Goal: Transaction & Acquisition: Purchase product/service

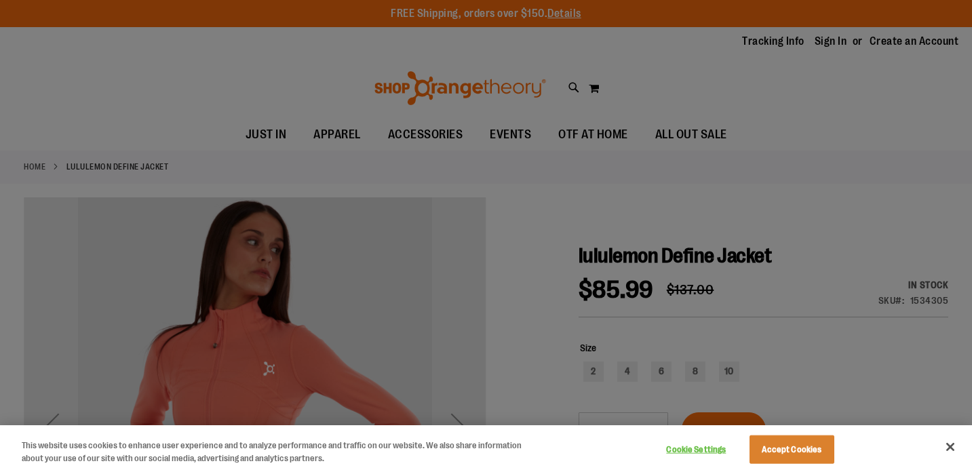
click at [818, 250] on div at bounding box center [486, 236] width 972 height 472
click at [957, 452] on button "Close" at bounding box center [950, 447] width 30 height 30
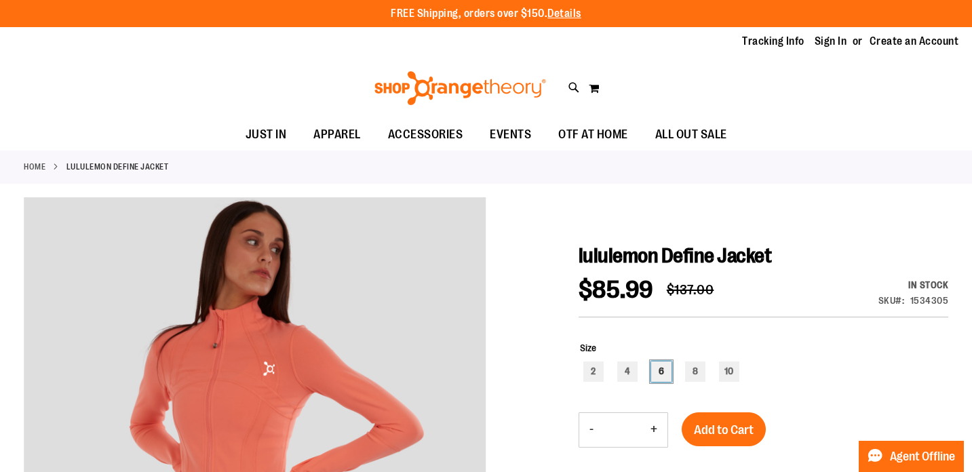
click at [657, 371] on div "6" at bounding box center [661, 372] width 20 height 20
type input "***"
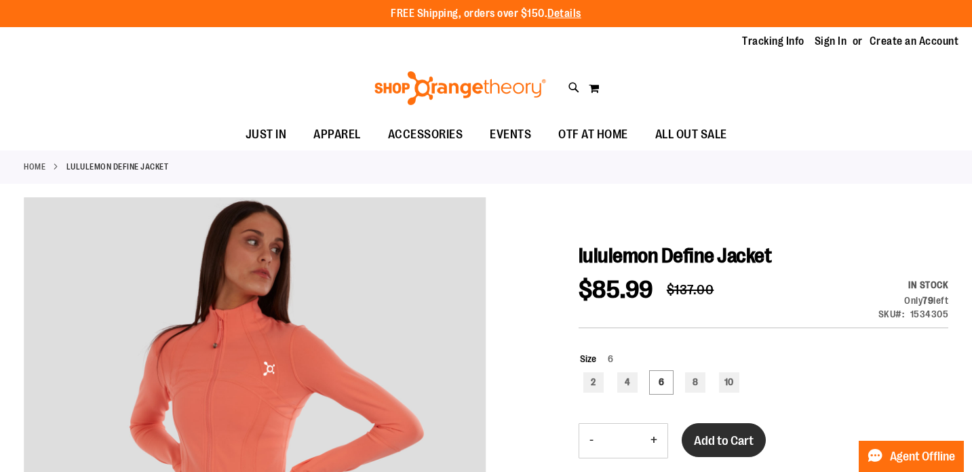
click at [711, 442] on span "Add to Cart" at bounding box center [724, 440] width 60 height 15
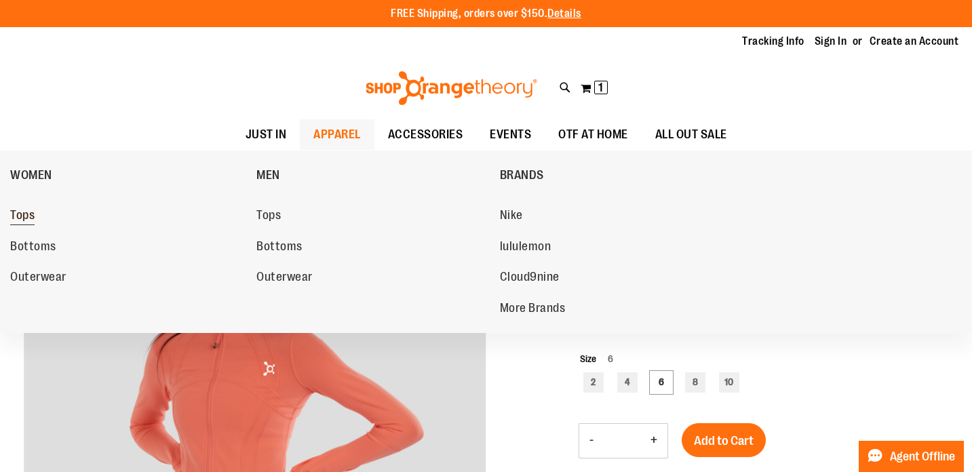
click at [35, 218] on span "Tops" at bounding box center [22, 216] width 24 height 17
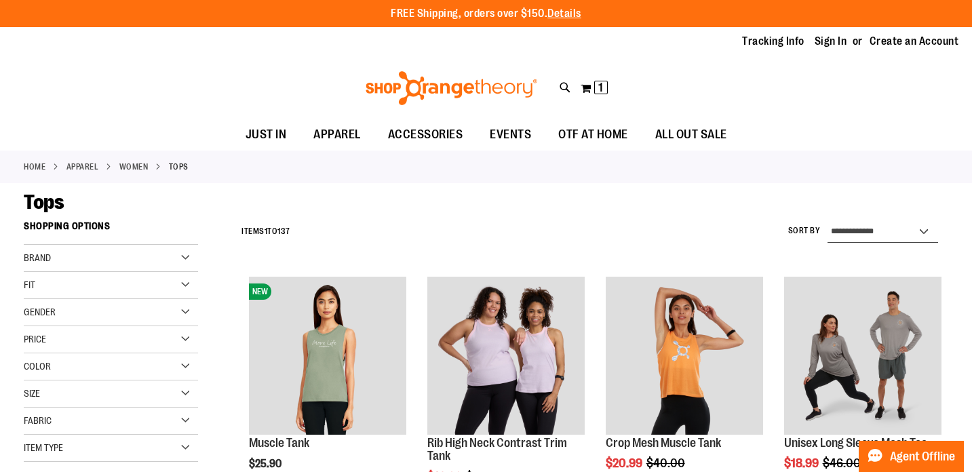
click at [885, 232] on select "**********" at bounding box center [882, 232] width 111 height 22
select select "**********"
click at [827, 221] on select "**********" at bounding box center [882, 232] width 111 height 22
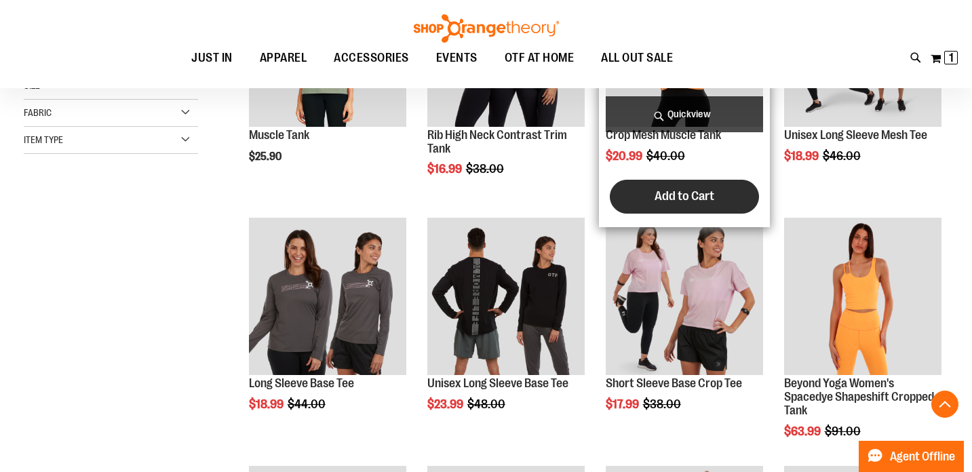
scroll to position [338, 0]
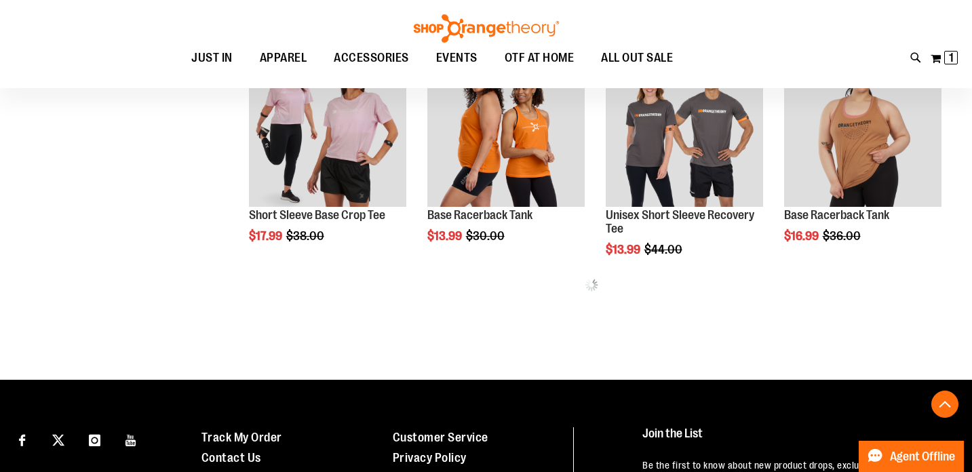
scroll to position [738, 0]
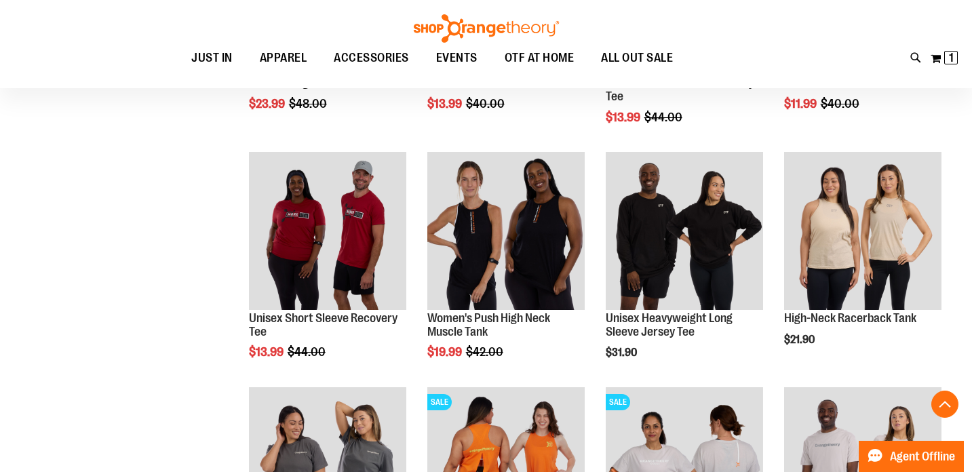
scroll to position [1049, 0]
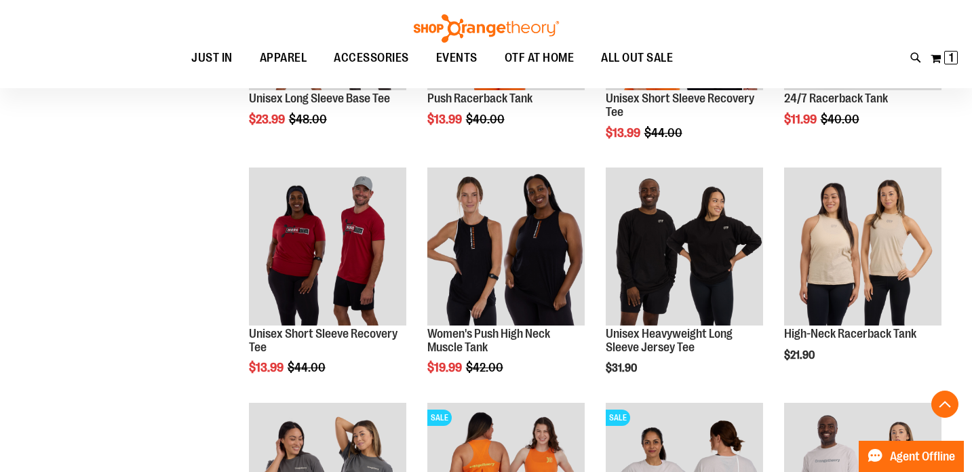
click at [902, 63] on div "Toggle Nav Search Popular Suggestions Advanced Search" at bounding box center [486, 44] width 972 height 88
click at [910, 56] on icon at bounding box center [916, 58] width 12 height 16
type input "*********"
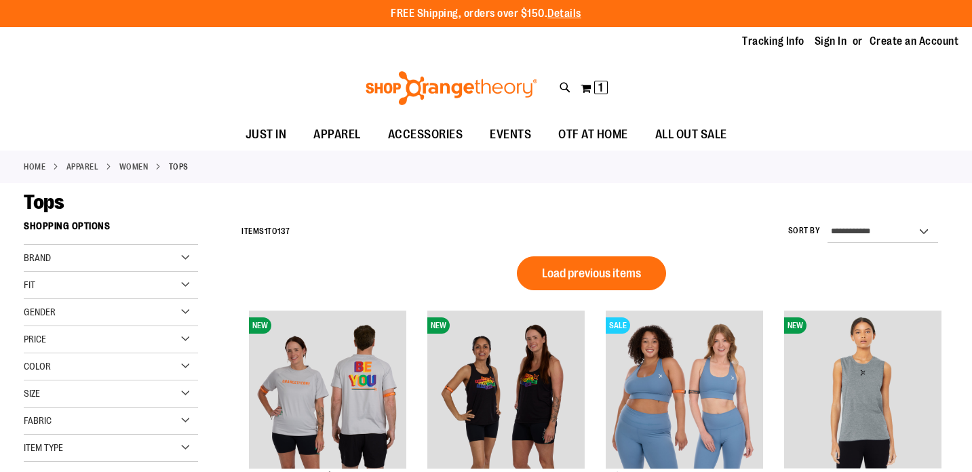
click at [437, 161] on div "Home APPAREL WOMEN Tops" at bounding box center [486, 167] width 972 height 33
click at [562, 90] on icon at bounding box center [566, 88] width 12 height 16
click at [467, 122] on div "Popular Suggestions" at bounding box center [486, 114] width 769 height 27
click at [397, 90] on input "****" at bounding box center [486, 76] width 769 height 45
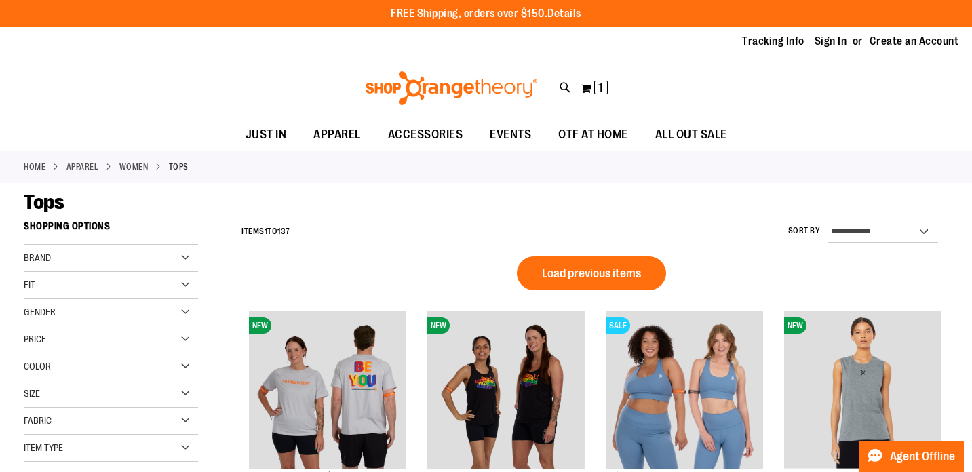
type input "*****"
click at [237, 151] on link "lululemon" at bounding box center [226, 149] width 41 height 11
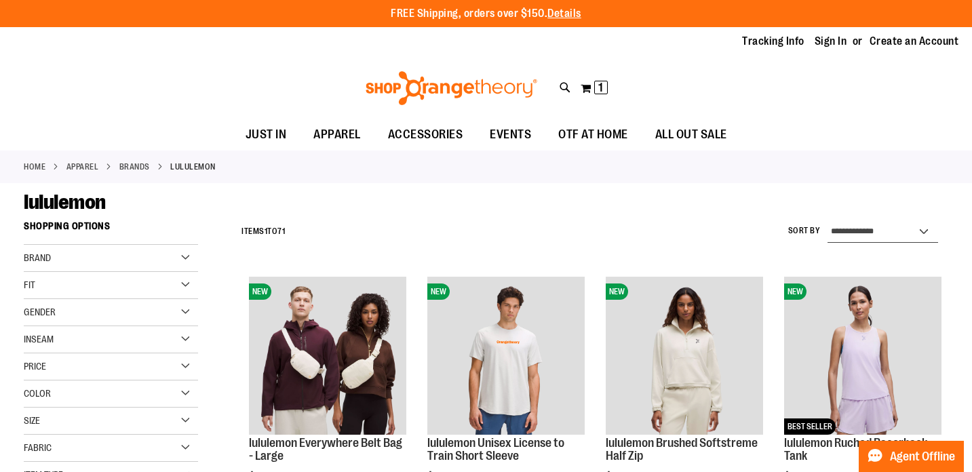
click at [868, 239] on select "**********" at bounding box center [882, 232] width 111 height 22
select select "**********"
click at [827, 221] on select "**********" at bounding box center [882, 232] width 111 height 22
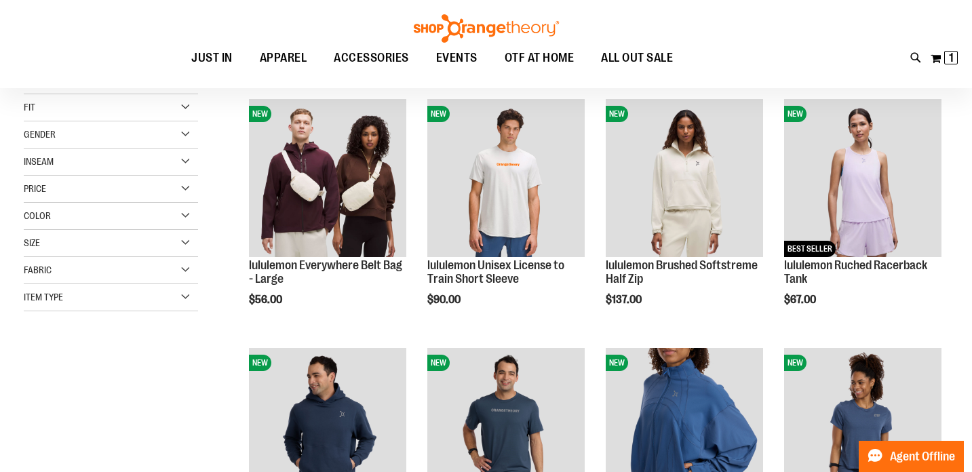
scroll to position [158, 0]
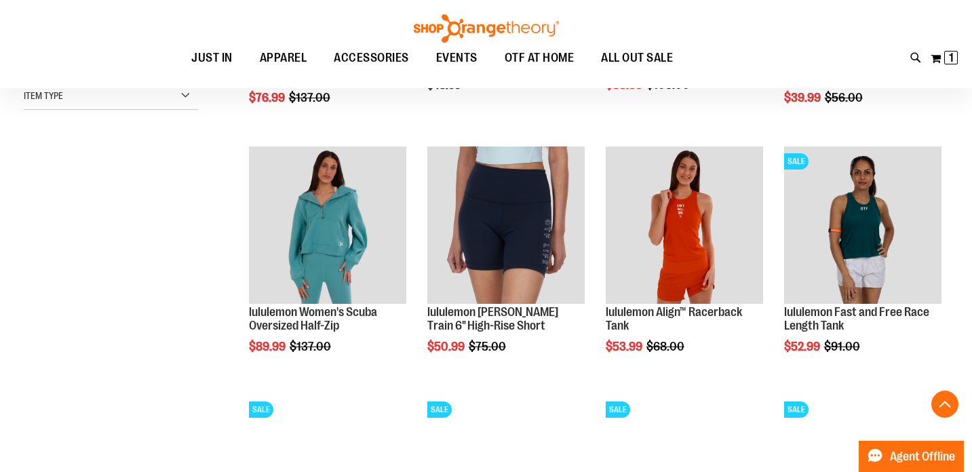
scroll to position [379, 0]
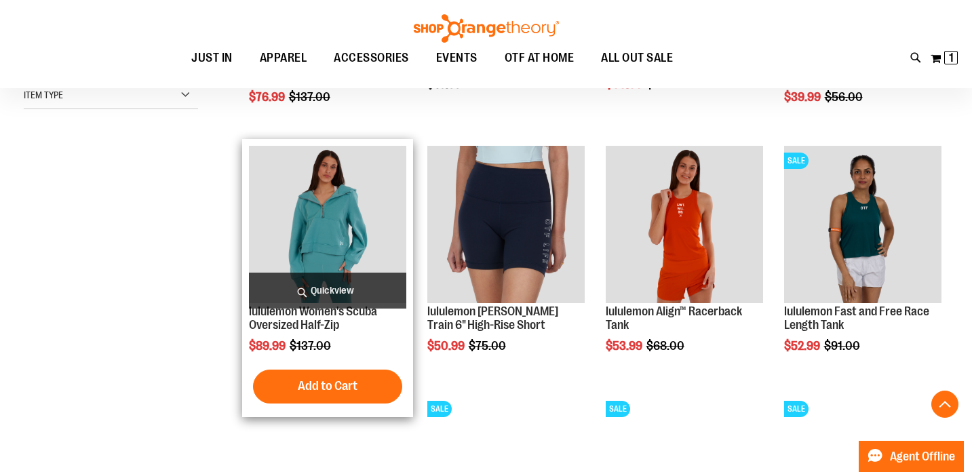
click at [345, 286] on span "Quickview" at bounding box center [327, 291] width 157 height 36
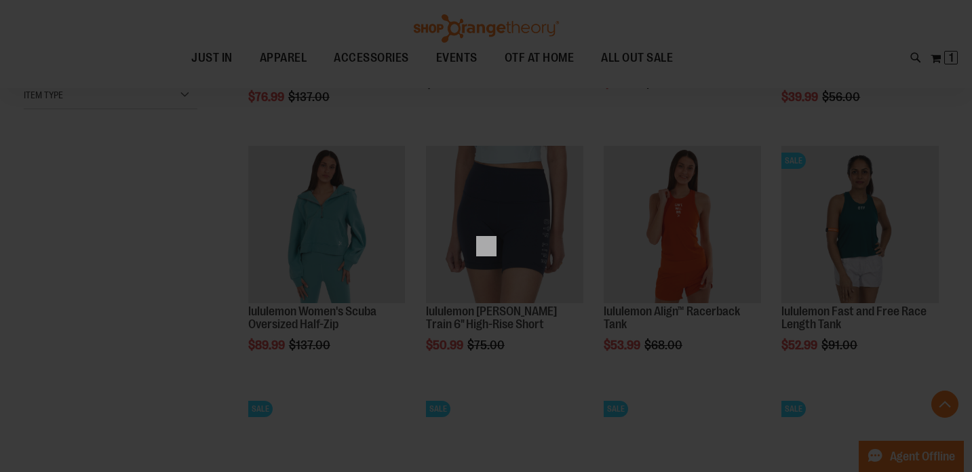
scroll to position [0, 0]
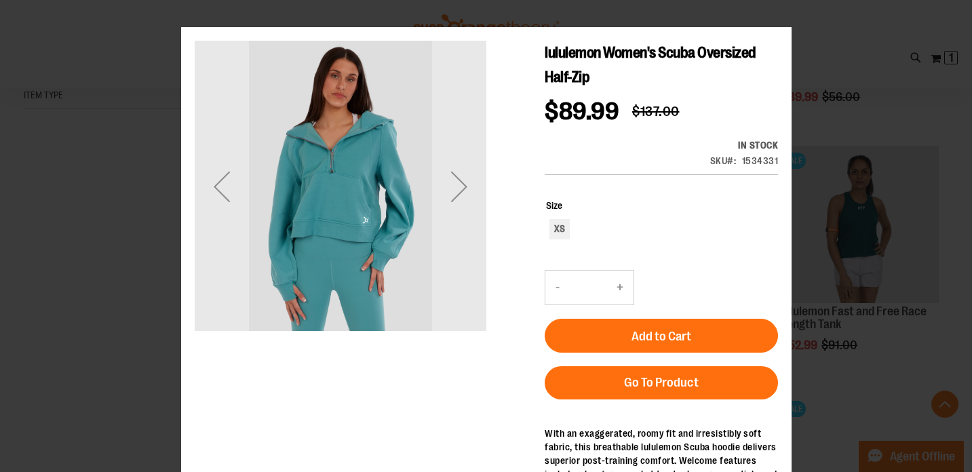
click at [491, 203] on div "lululemon Women's Scuba Oversized Half-Zip $89.99 Regular Price $137.00 In stoc…" at bounding box center [485, 142] width 583 height 203
click at [463, 196] on div "Next" at bounding box center [458, 186] width 54 height 54
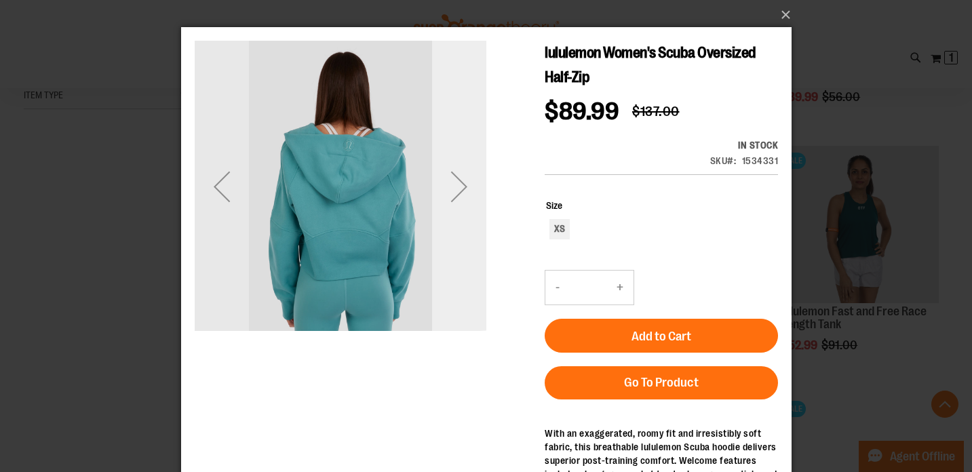
click at [463, 196] on div "Next" at bounding box center [458, 186] width 54 height 54
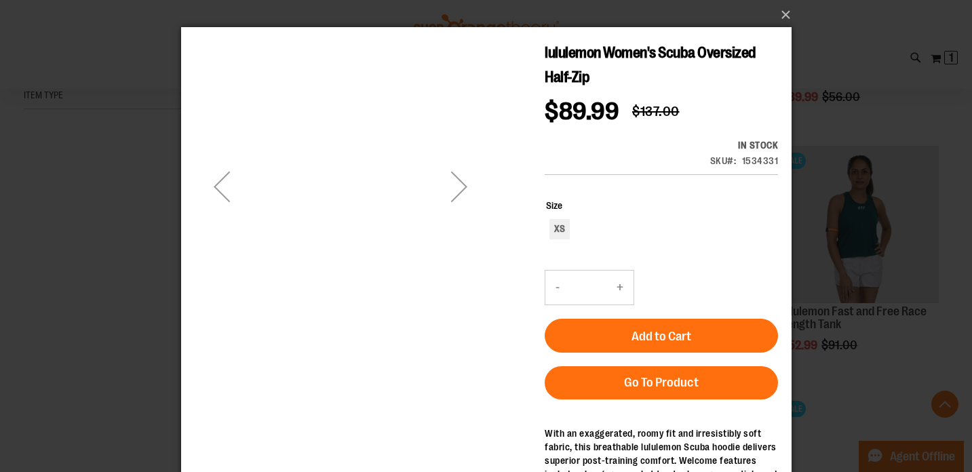
click at [146, 278] on div "×" at bounding box center [486, 236] width 972 height 472
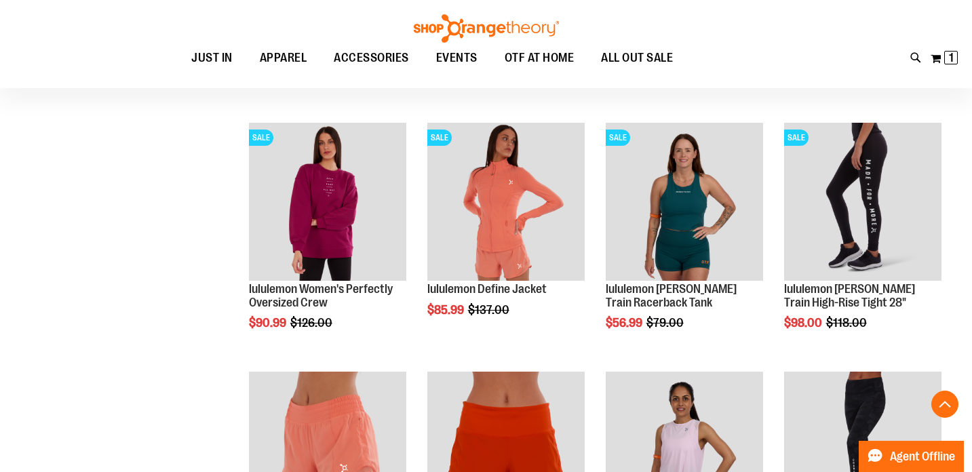
scroll to position [847, 0]
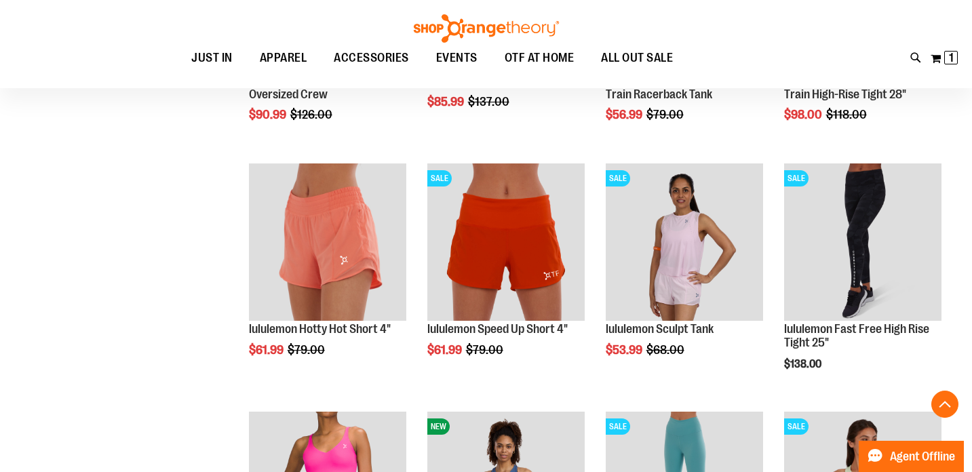
scroll to position [848, 0]
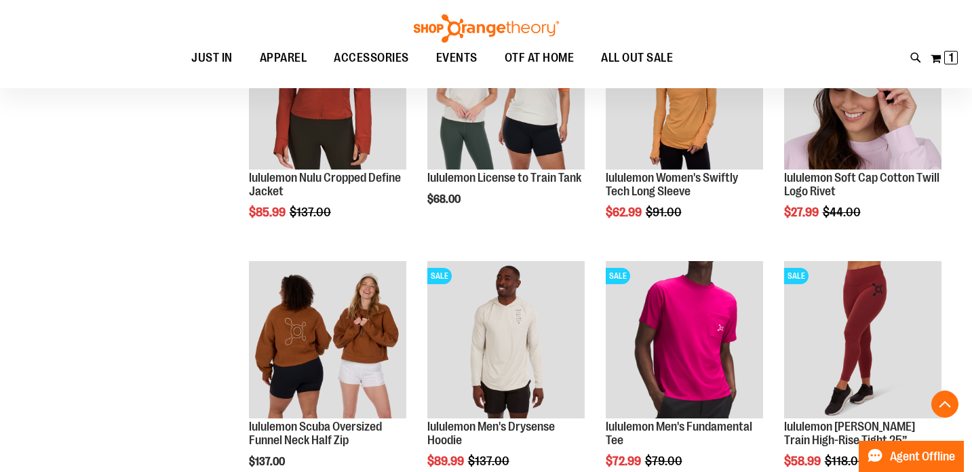
scroll to position [1568, 0]
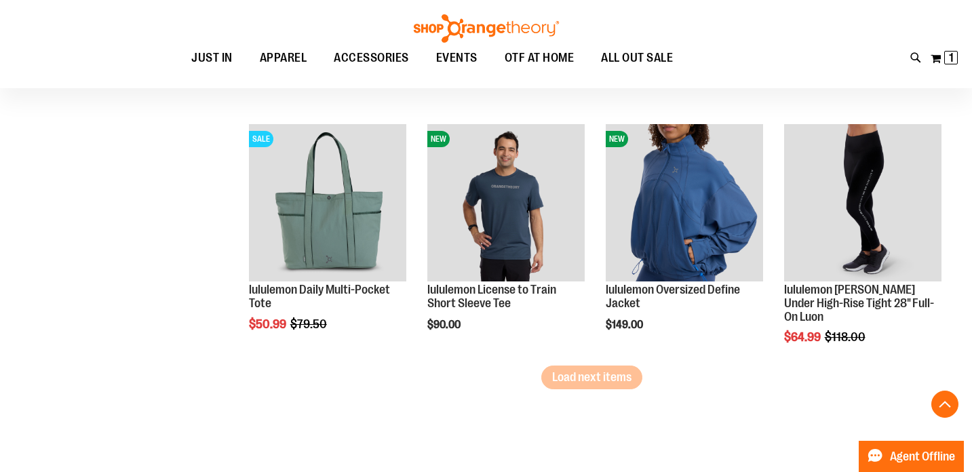
scroll to position [2153, 0]
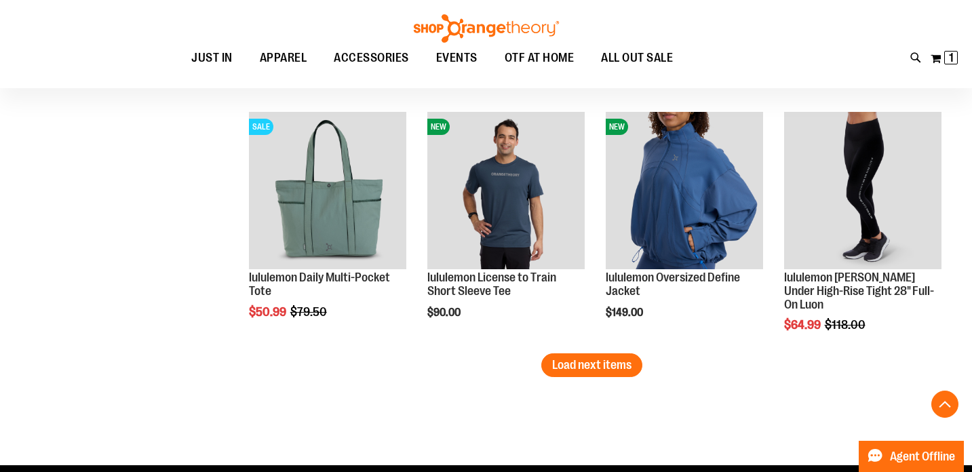
click at [568, 366] on span "Load next items" at bounding box center [591, 365] width 79 height 14
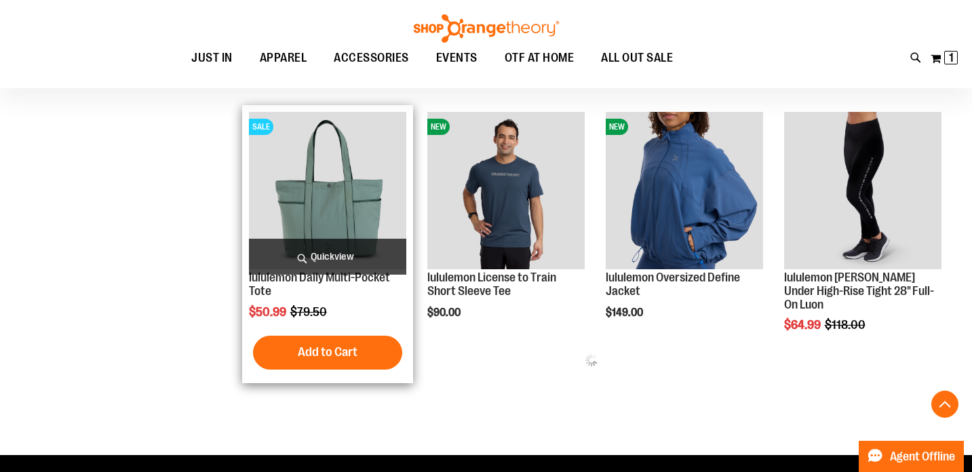
click at [278, 260] on span "Quickview" at bounding box center [327, 257] width 157 height 36
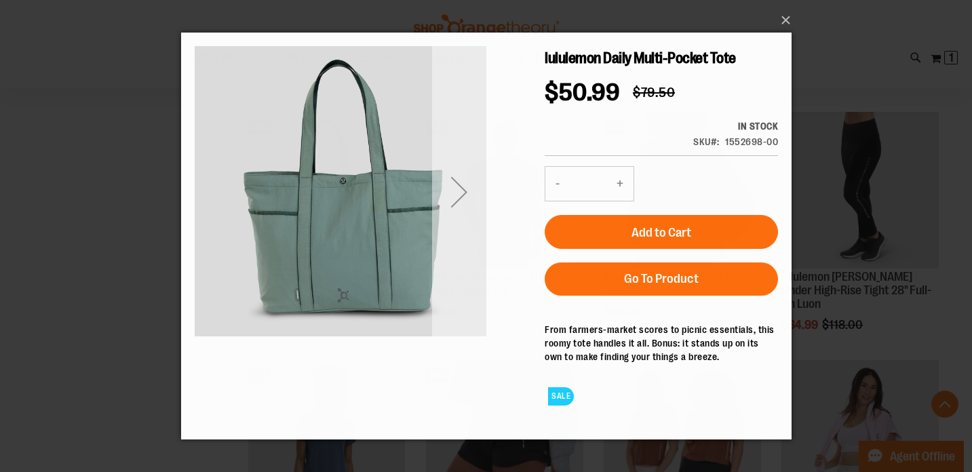
click at [465, 193] on div "Next" at bounding box center [458, 192] width 54 height 54
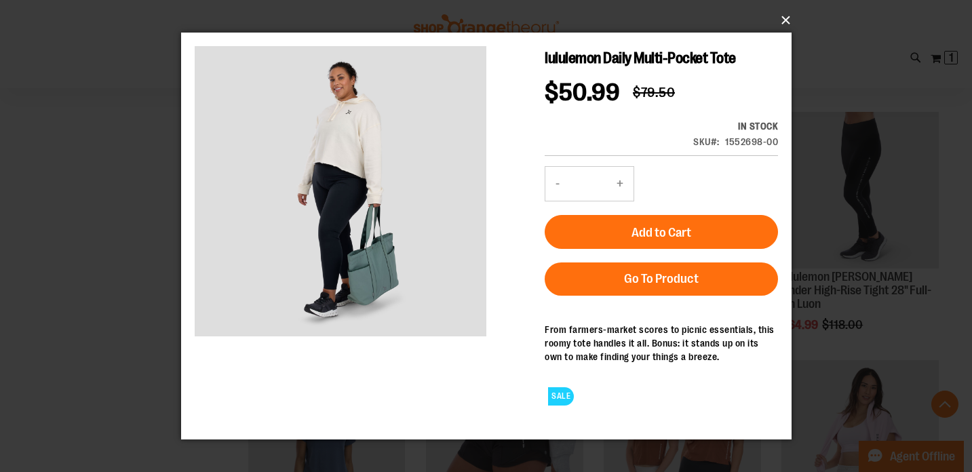
click at [781, 16] on button "×" at bounding box center [490, 20] width 610 height 30
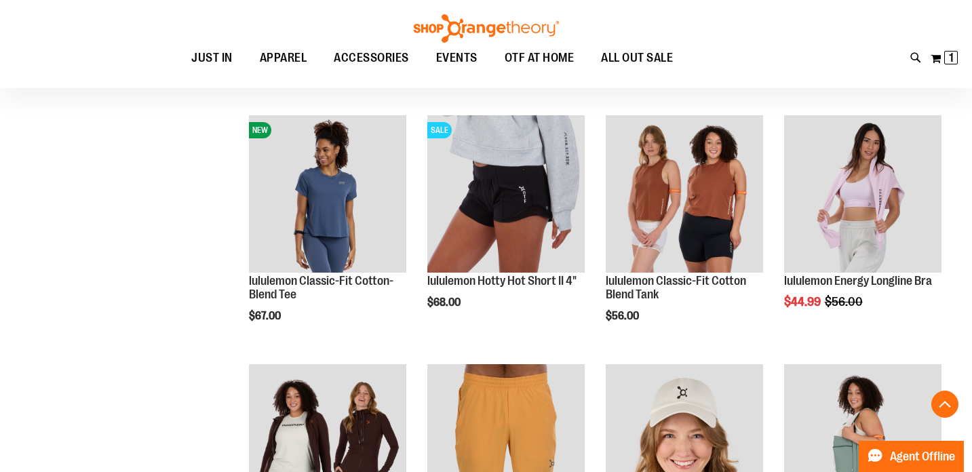
scroll to position [2404, 0]
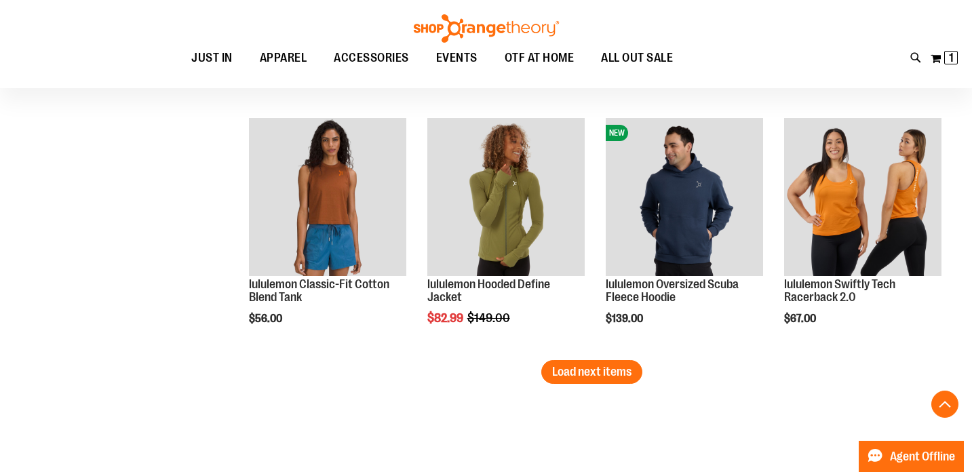
scroll to position [2927, 0]
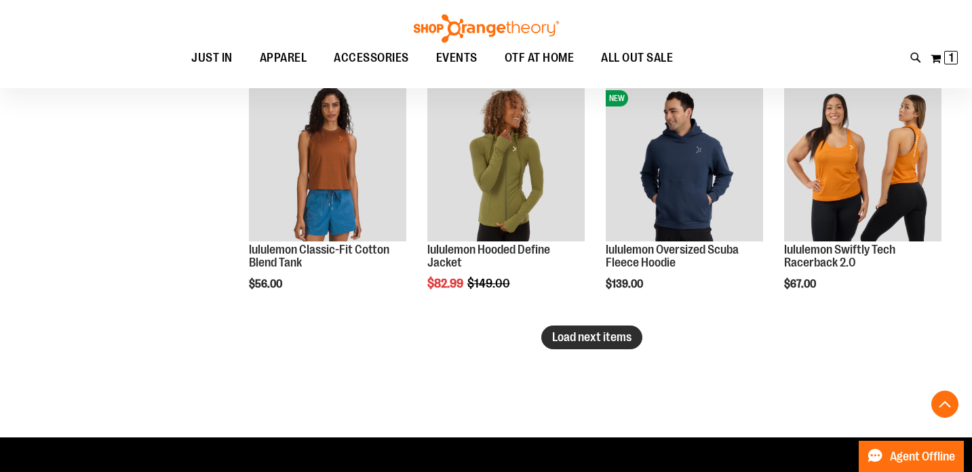
click at [557, 338] on span "Load next items" at bounding box center [591, 337] width 79 height 14
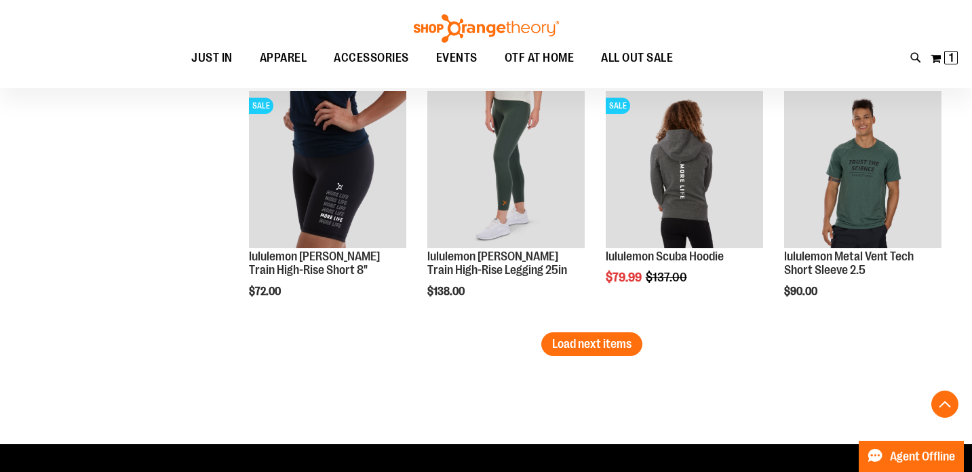
scroll to position [3677, 0]
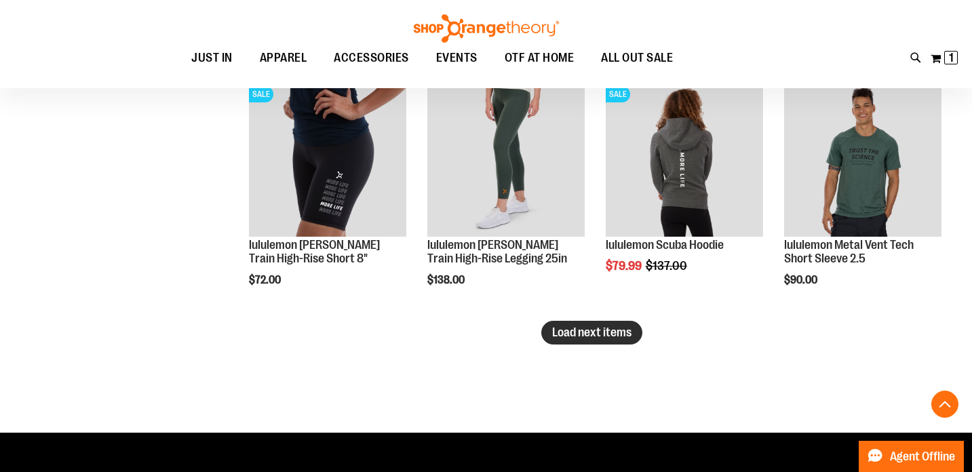
click at [580, 340] on button "Load next items" at bounding box center [591, 333] width 101 height 24
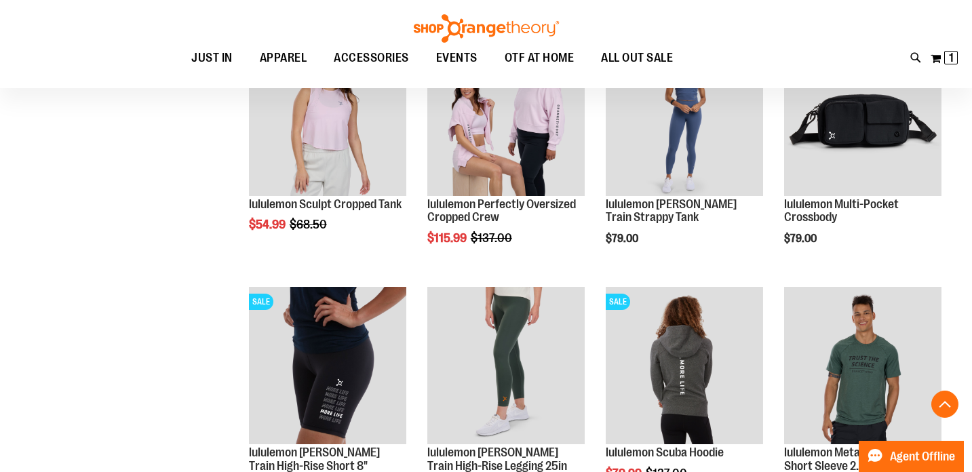
scroll to position [3361, 0]
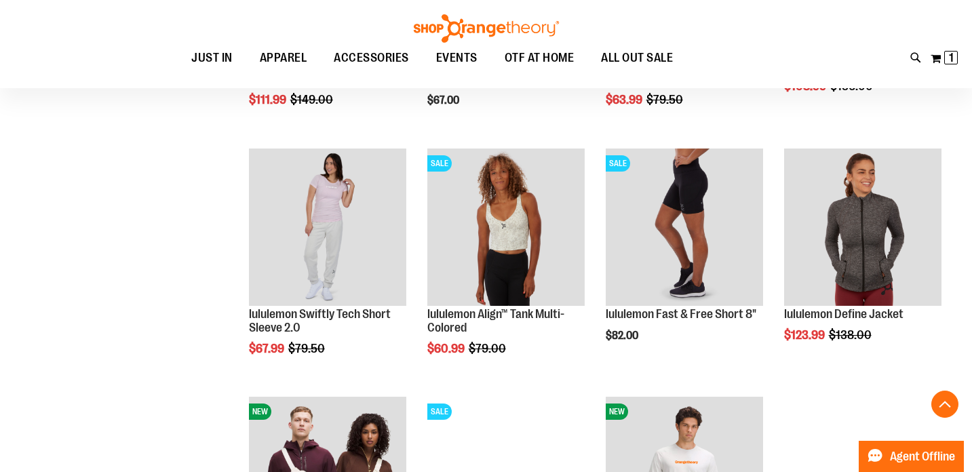
scroll to position [4085, 0]
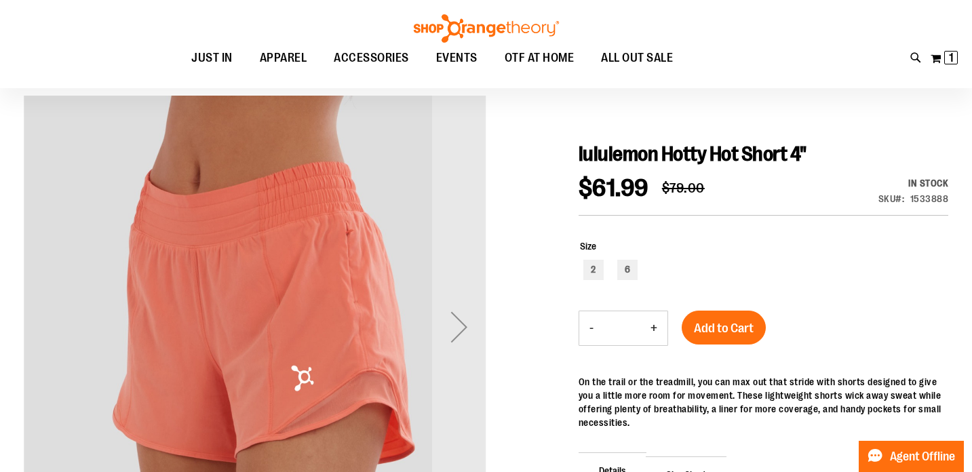
scroll to position [102, 0]
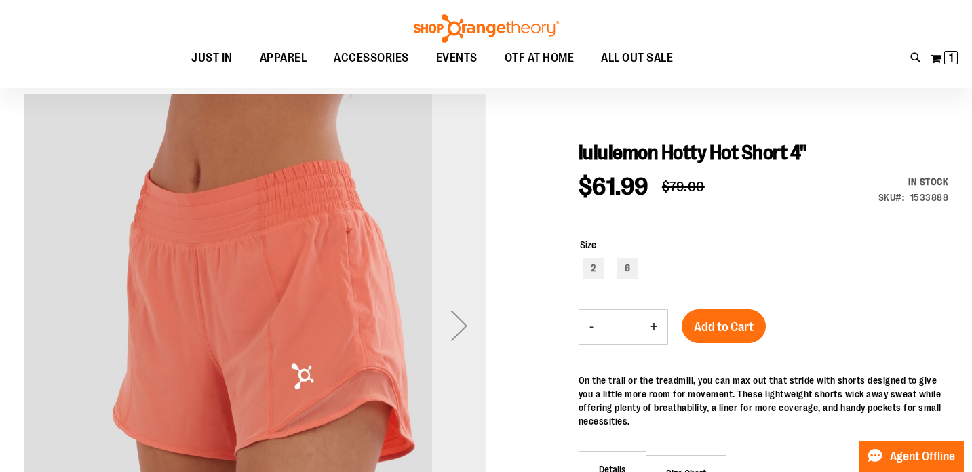
click at [467, 294] on div "Next" at bounding box center [459, 325] width 54 height 463
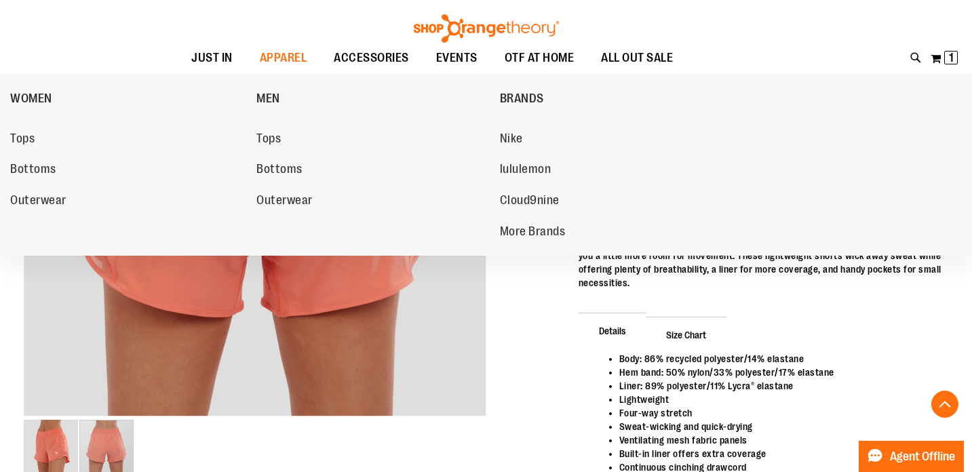
scroll to position [243, 0]
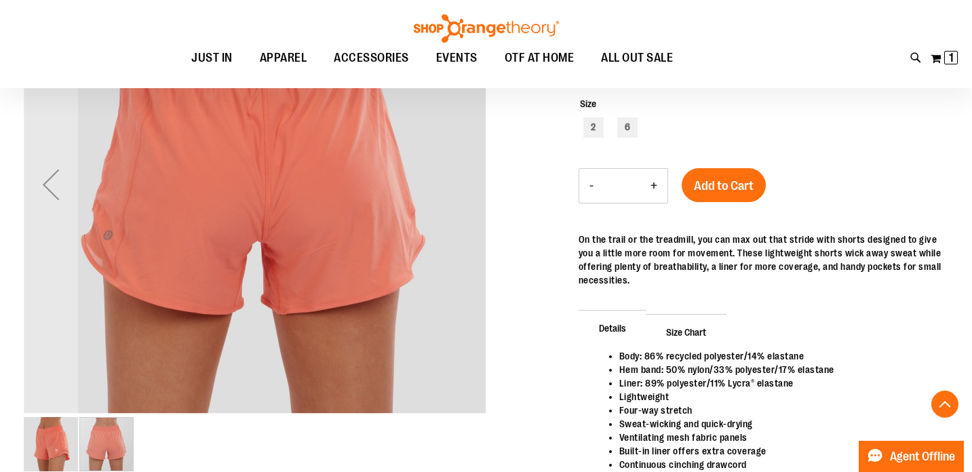
click at [57, 461] on img "image 1 of 2" at bounding box center [51, 444] width 54 height 54
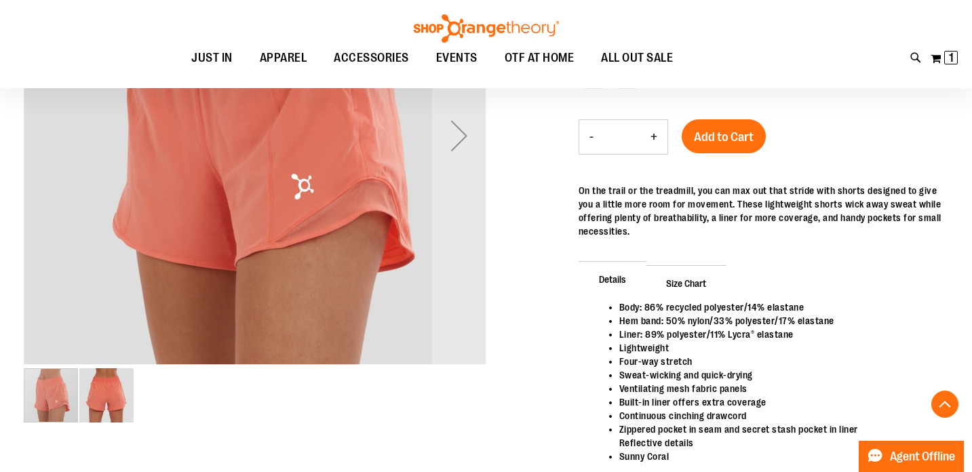
scroll to position [294, 0]
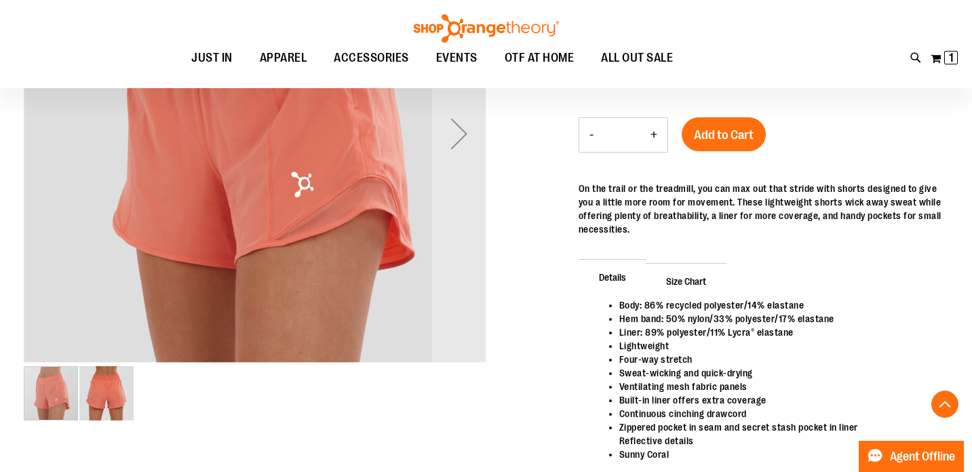
click at [130, 415] on img "image 2 of 2" at bounding box center [106, 393] width 54 height 54
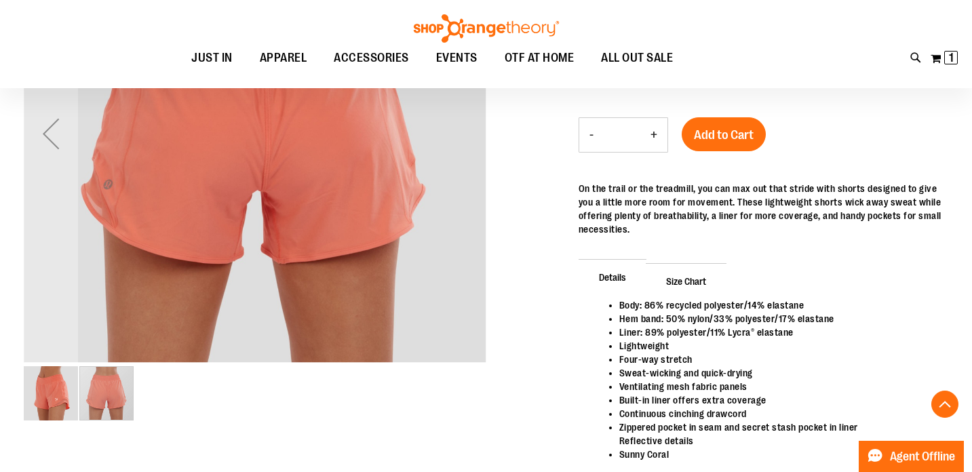
click at [73, 389] on img "image 1 of 2" at bounding box center [51, 393] width 54 height 54
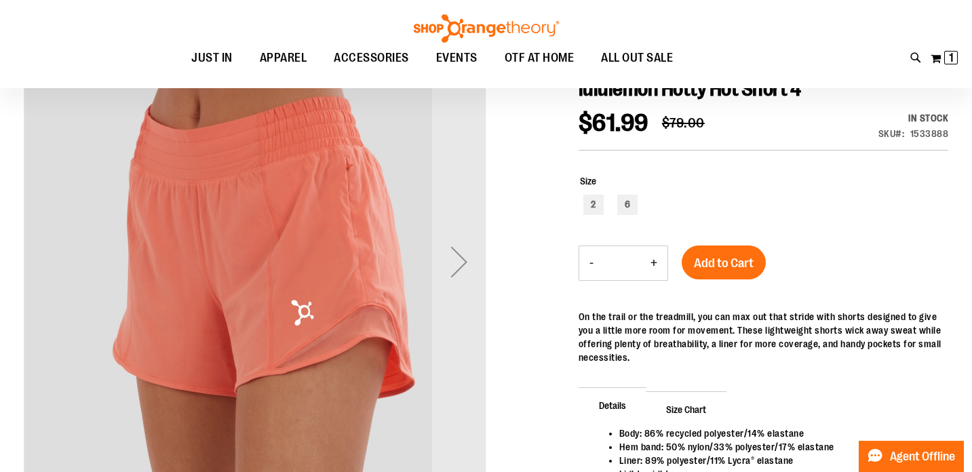
scroll to position [163, 0]
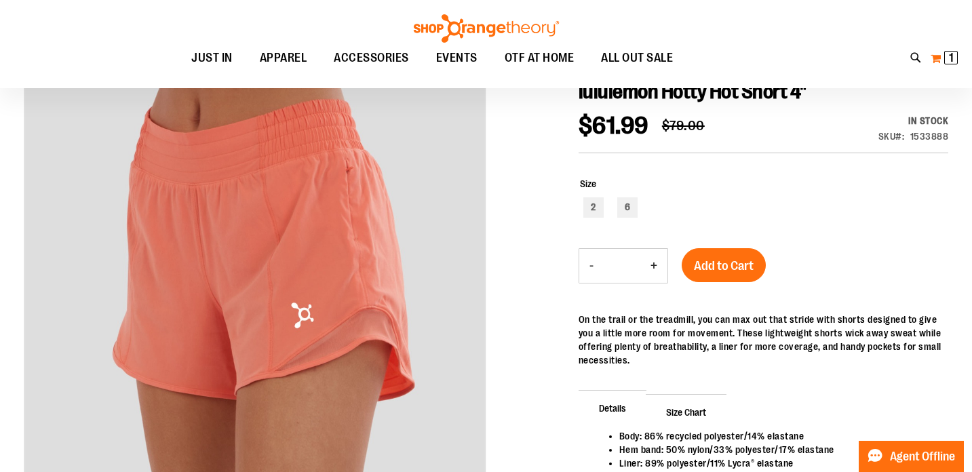
click at [952, 56] on span "1" at bounding box center [951, 58] width 5 height 14
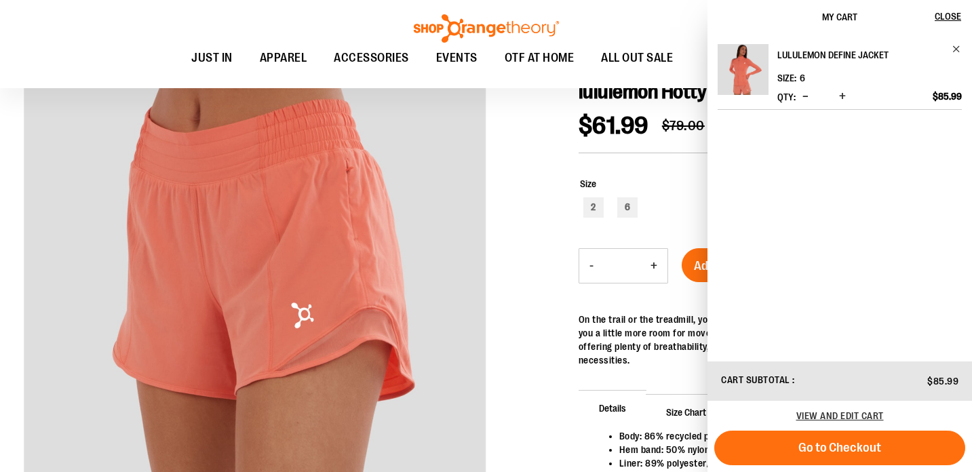
click at [825, 58] on h2 "lululemon Define Jacket" at bounding box center [860, 55] width 166 height 22
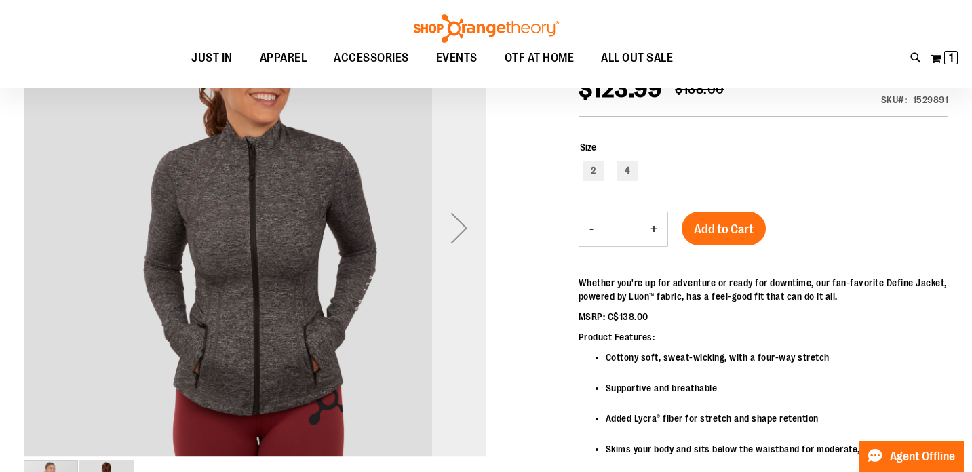
scroll to position [50, 0]
click at [452, 236] on div "Next" at bounding box center [459, 228] width 54 height 54
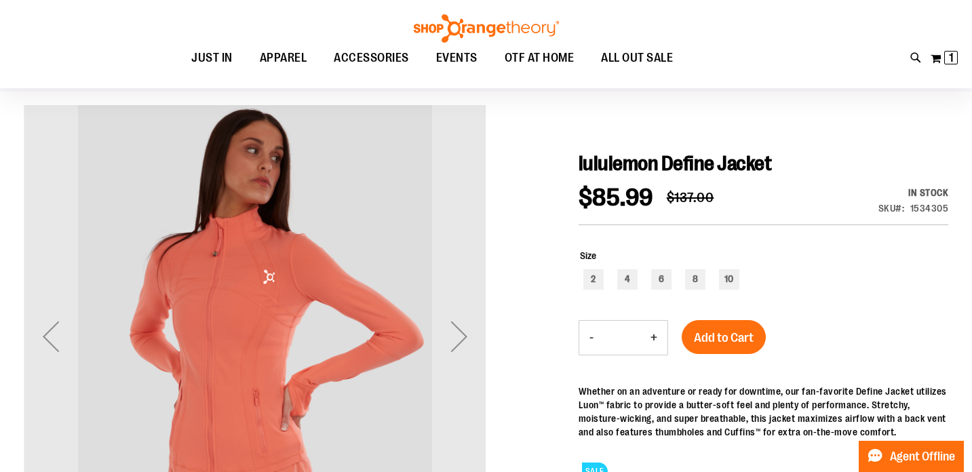
scroll to position [93, 0]
